Goal: Navigation & Orientation: Find specific page/section

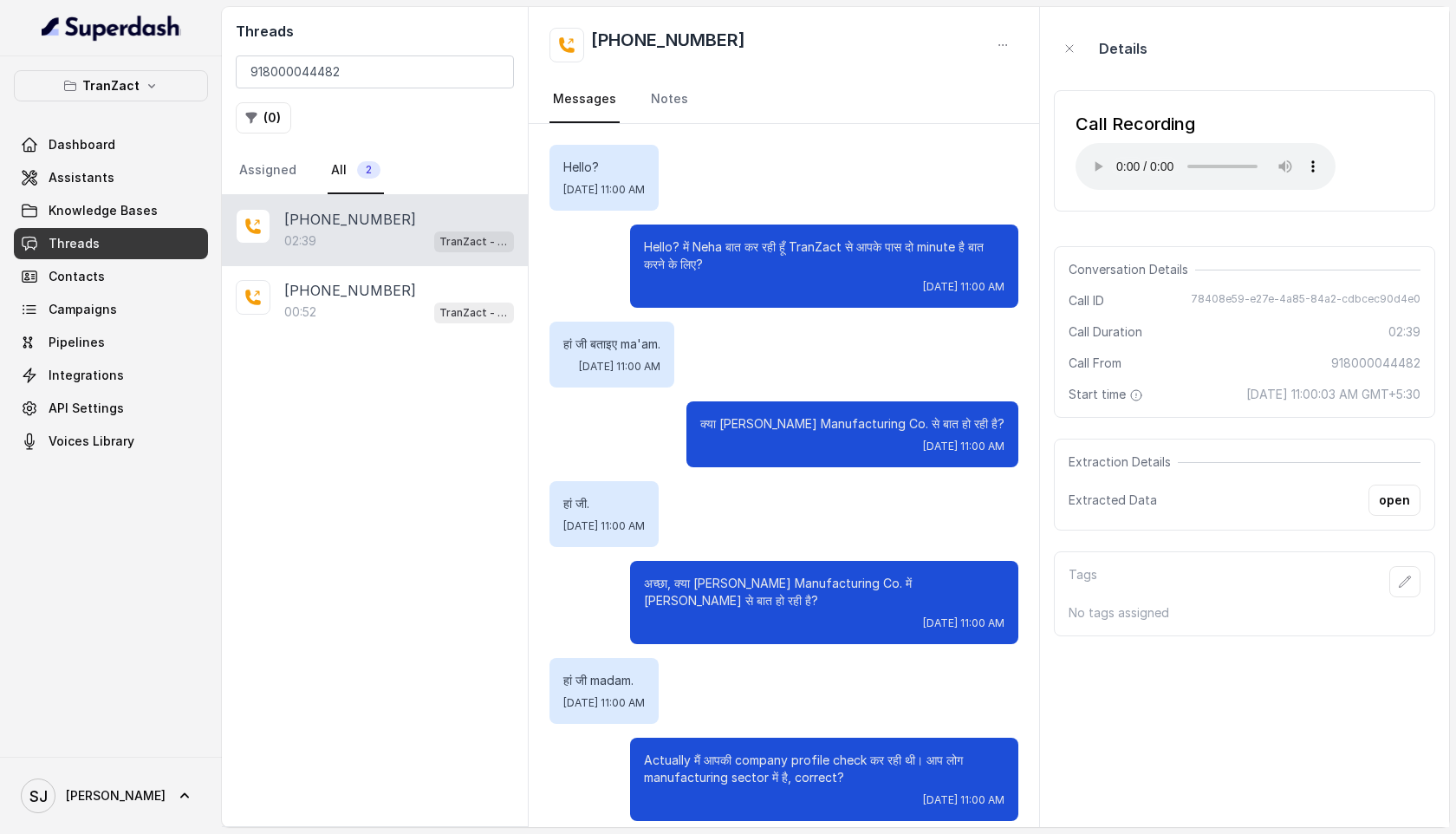
scroll to position [2079, 0]
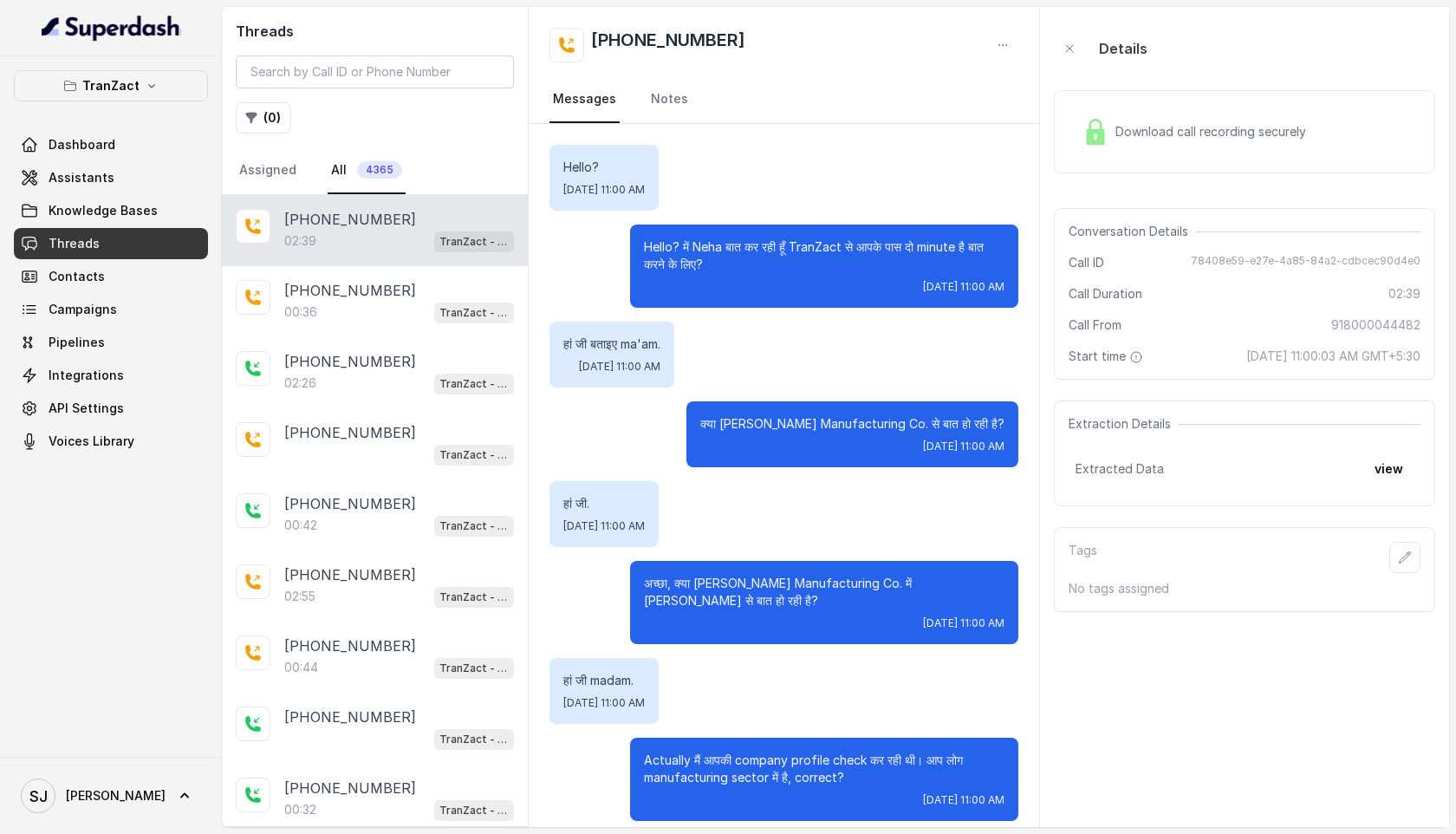
scroll to position [2079, 0]
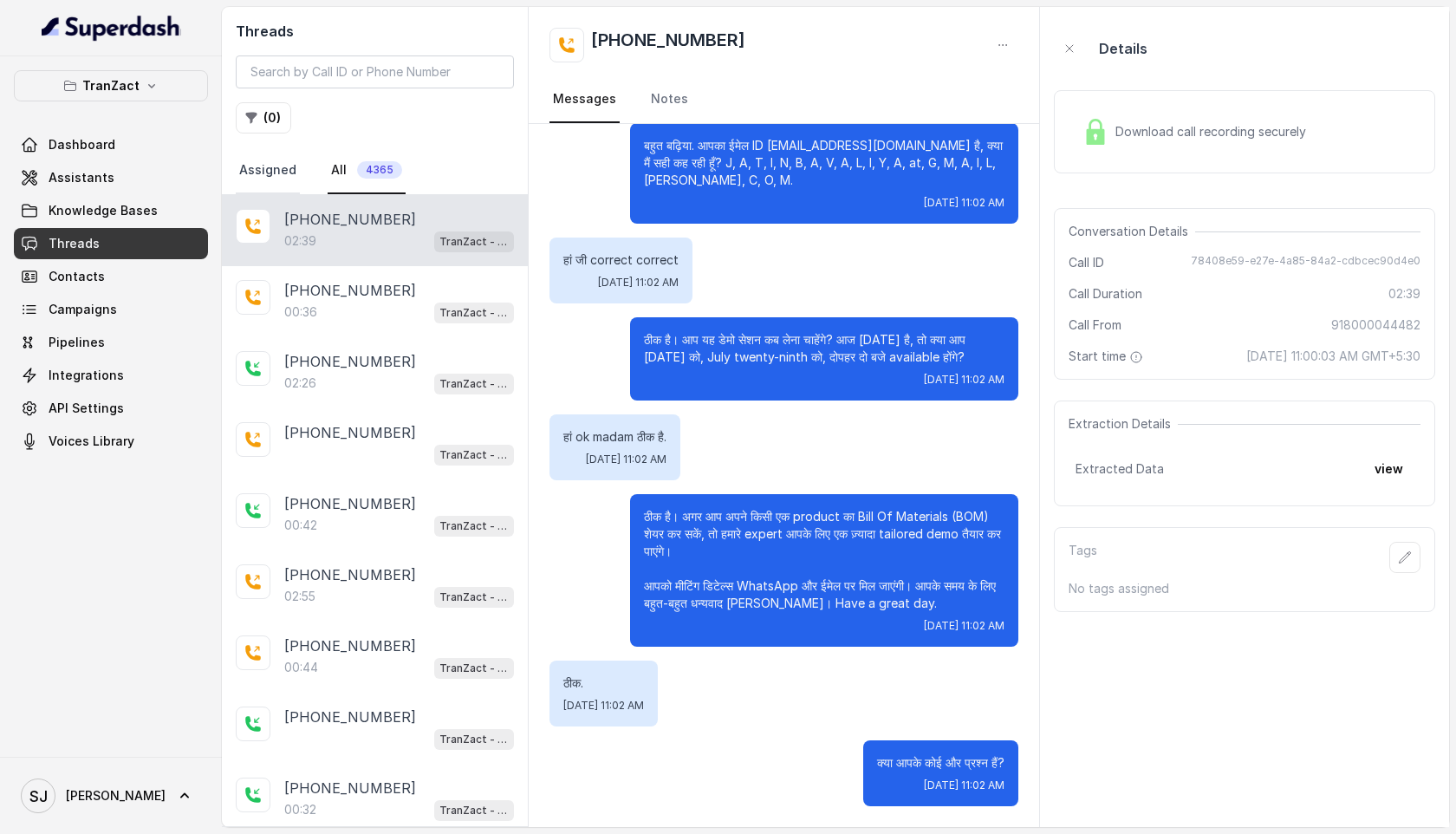
click at [284, 160] on link "Assigned" at bounding box center [268, 170] width 64 height 46
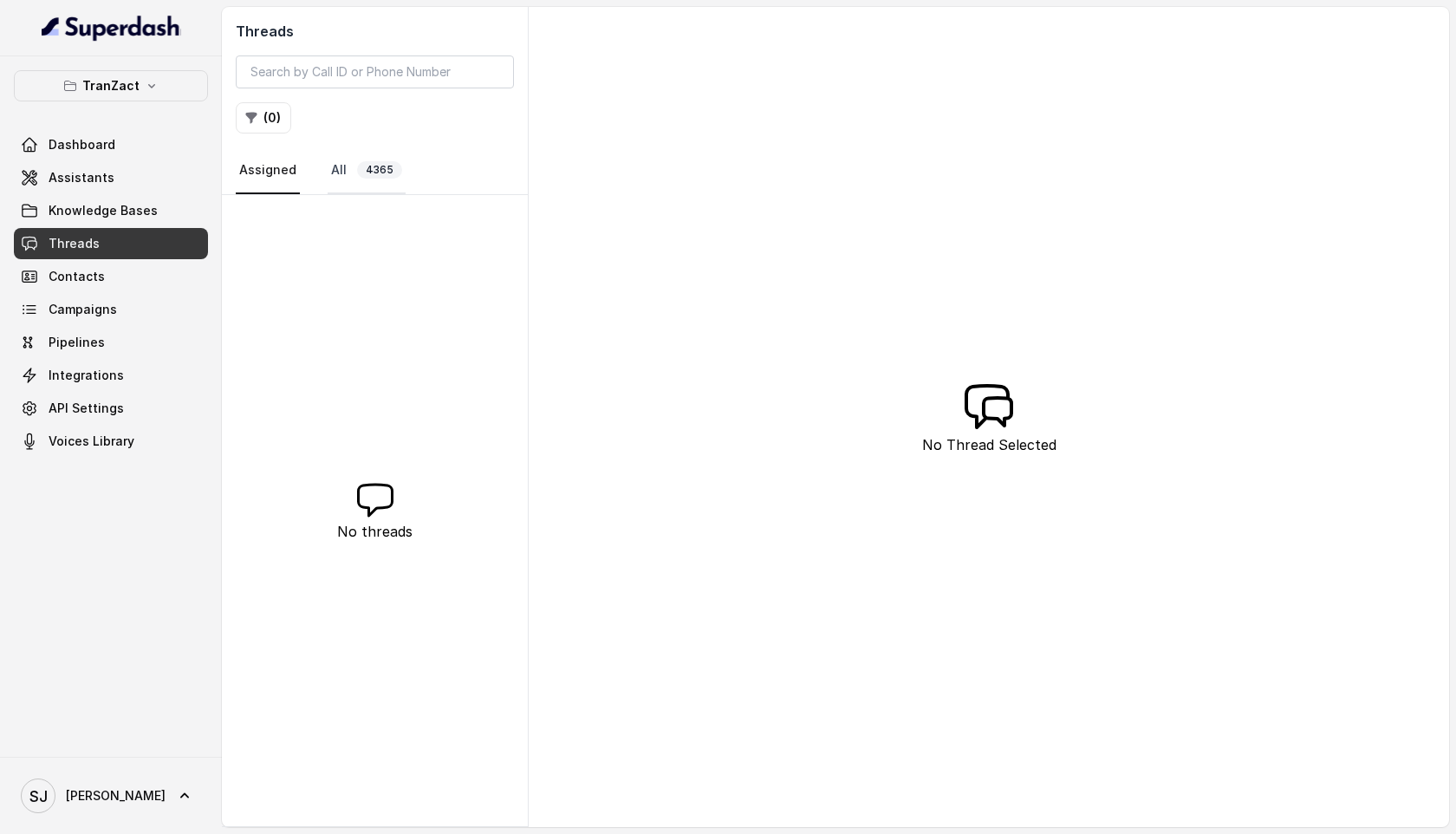
click at [359, 164] on span "4365" at bounding box center [379, 170] width 46 height 17
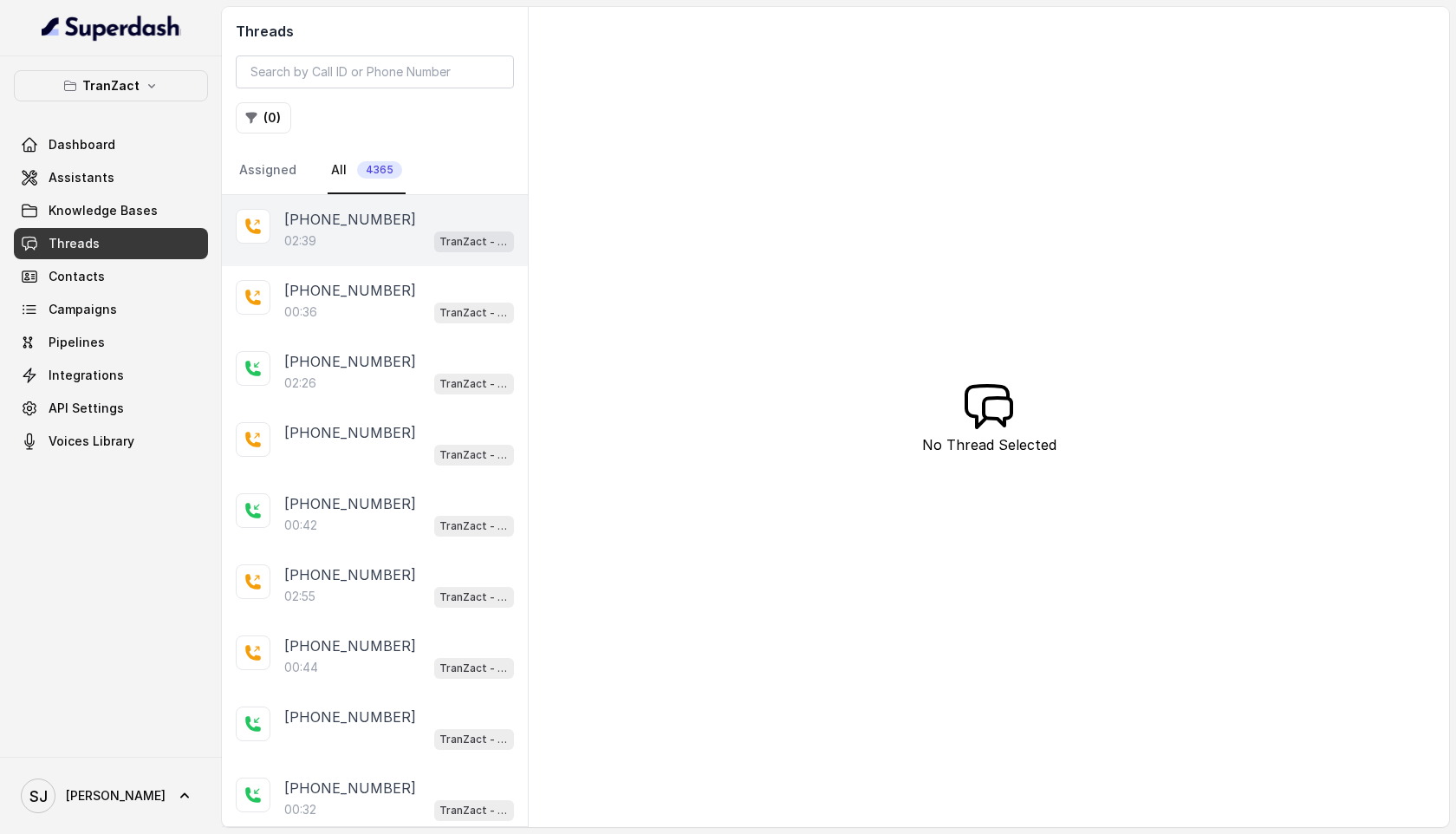
click at [354, 236] on div "02:39 TranZact - Outbound Call Assistant" at bounding box center [399, 240] width 229 height 22
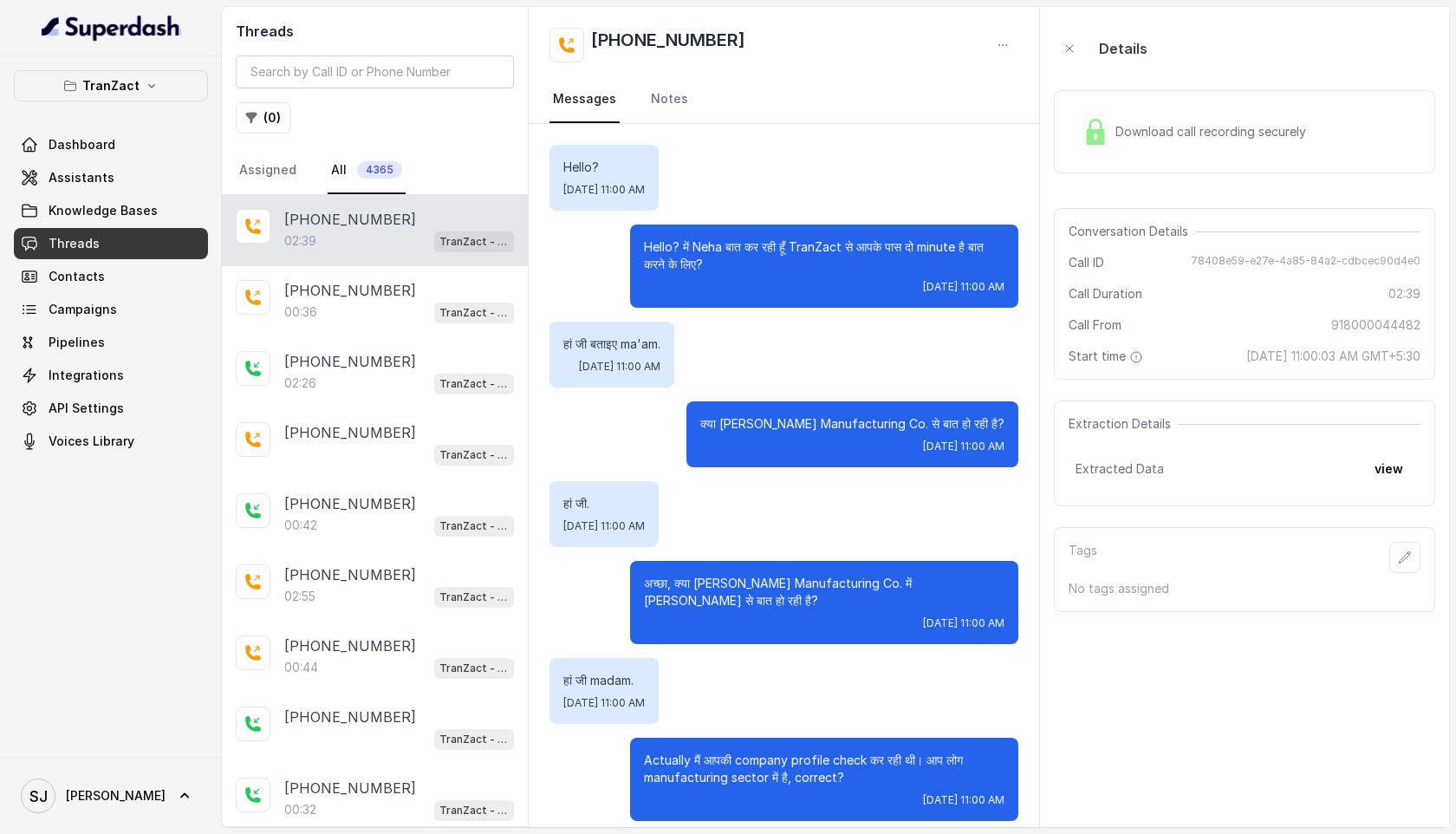
scroll to position [2079, 0]
